Goal: Information Seeking & Learning: Learn about a topic

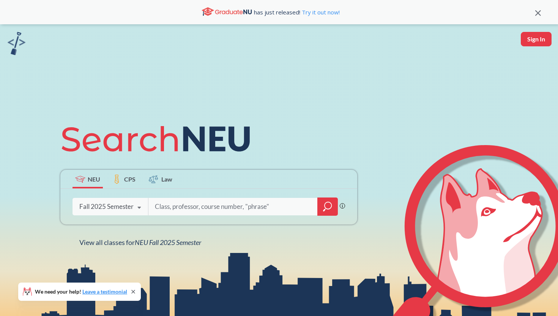
click at [183, 210] on input "search" at bounding box center [233, 207] width 158 height 16
type input "phil1145"
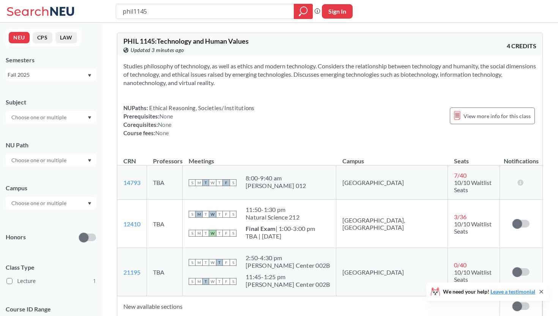
drag, startPoint x: 155, startPoint y: 8, endPoint x: 118, endPoint y: 7, distance: 37.6
click at [118, 7] on div "phil1145" at bounding box center [214, 11] width 197 height 15
type input "p"
type input "community and public health"
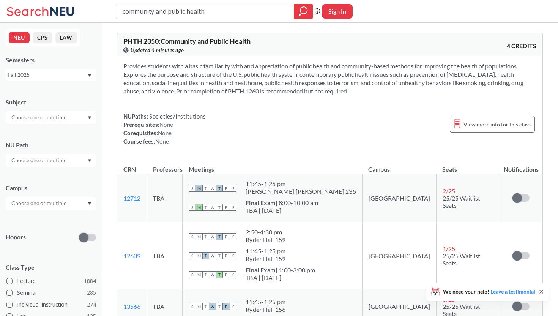
click at [267, 11] on input "community and public health" at bounding box center [205, 11] width 167 height 13
type input "c"
click at [258, 16] on input "search" at bounding box center [205, 11] width 167 height 13
type input "PLSC1420"
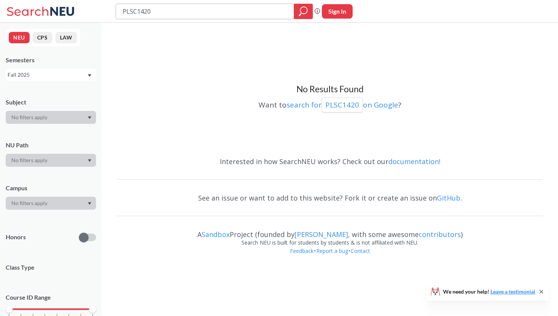
click at [307, 8] on icon "magnifying glass" at bounding box center [303, 11] width 9 height 11
click at [192, 14] on input "PLSC1420" at bounding box center [205, 11] width 167 height 13
click at [256, 17] on div at bounding box center [214, 11] width 197 height 15
click at [256, 16] on input "search" at bounding box center [205, 11] width 167 height 13
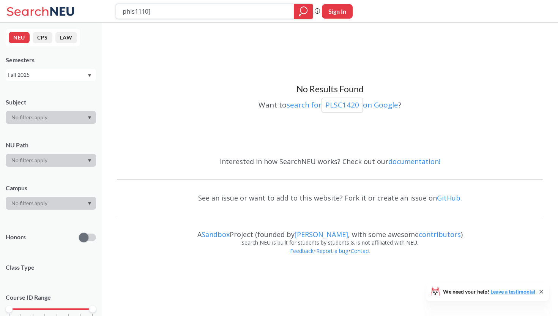
type input "phls1110"
drag, startPoint x: 207, startPoint y: 8, endPoint x: 117, endPoint y: 10, distance: 89.6
click at [117, 10] on div "phls1110" at bounding box center [214, 11] width 197 height 15
type input "introduction to philisophy"
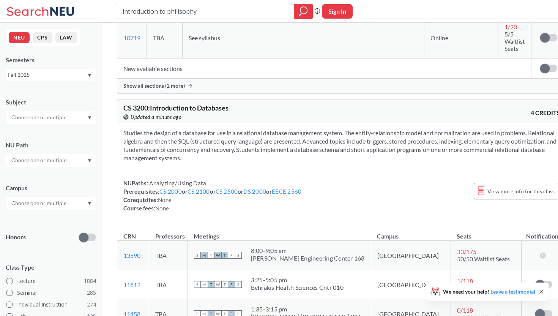
scroll to position [1838, 0]
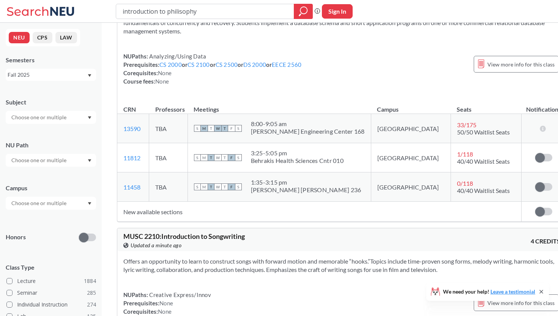
drag, startPoint x: 194, startPoint y: 8, endPoint x: 106, endPoint y: 6, distance: 88.9
click at [106, 6] on div "introduction to philisophy Phrase search guarantees the exact search appears in…" at bounding box center [279, 11] width 558 height 23
type input "["
type input "phil"
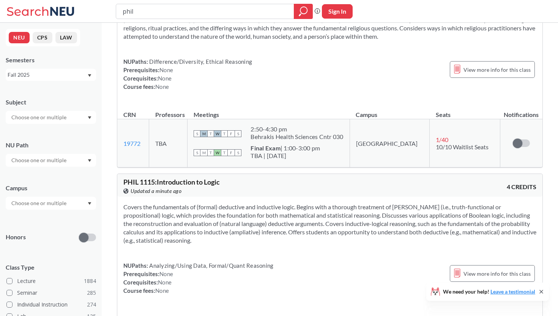
scroll to position [2649, 0]
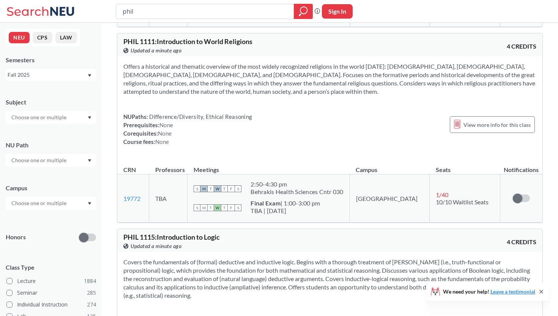
click at [229, 11] on input "phil" at bounding box center [205, 11] width 167 height 13
type input "p"
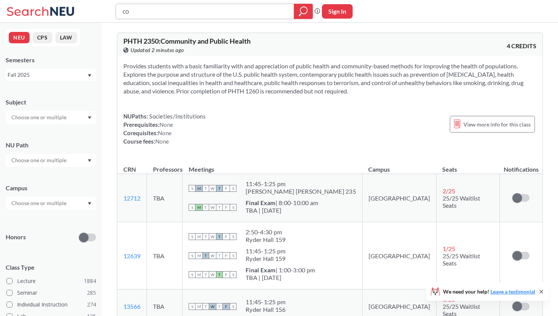
type input "c"
type input "intro to american government"
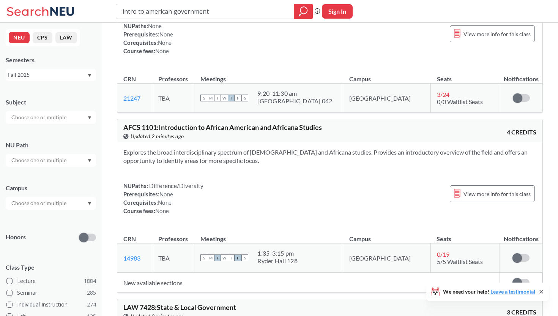
scroll to position [395, 0]
click at [260, 142] on div "Explores the broad interdisciplinary spectrum of [DEMOGRAPHIC_DATA] and African…" at bounding box center [329, 184] width 425 height 85
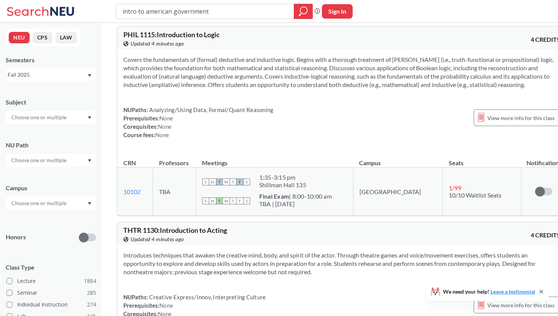
scroll to position [4097, 0]
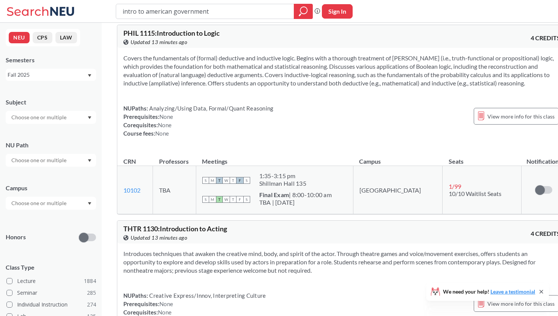
click at [343, 135] on div "NUPaths: Analyzing/Using Data, Formal/Quant Reasoning Prerequisites: None Coreq…" at bounding box center [341, 120] width 437 height 33
